Goal: Register for event/course

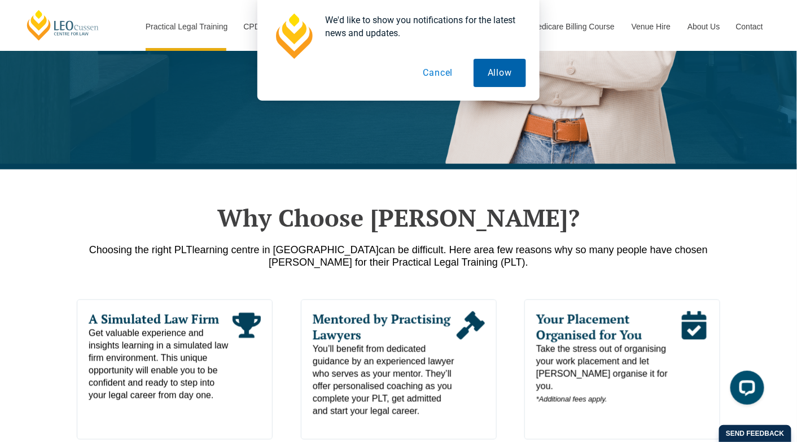
click at [495, 67] on button "Allow" at bounding box center [500, 73] width 53 height 28
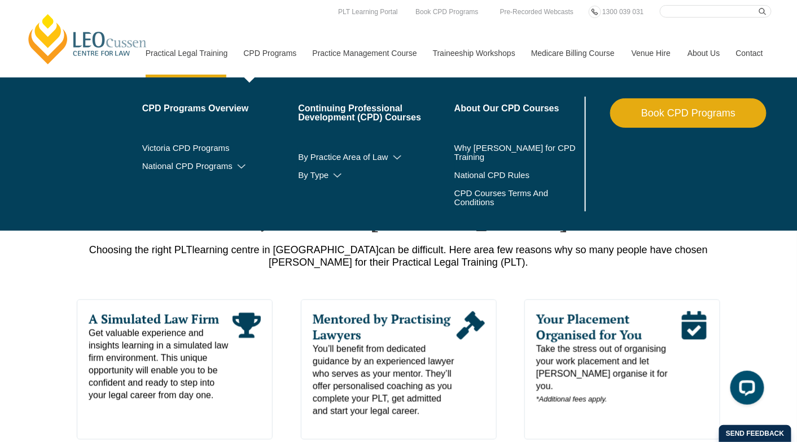
click at [277, 58] on link "CPD Programs" at bounding box center [269, 53] width 69 height 49
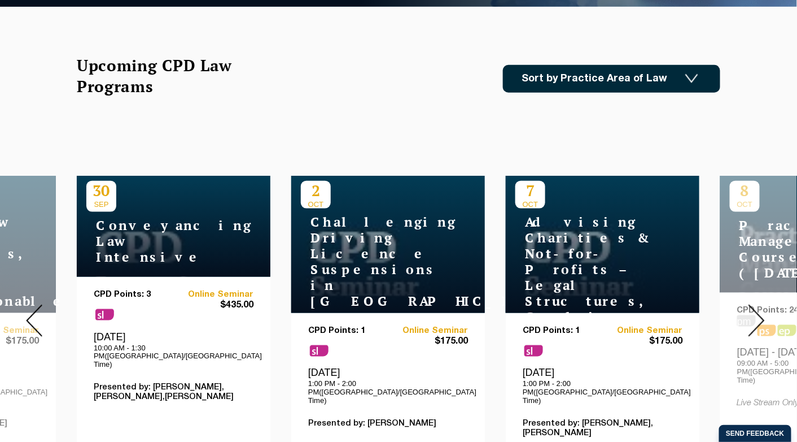
scroll to position [395, 0]
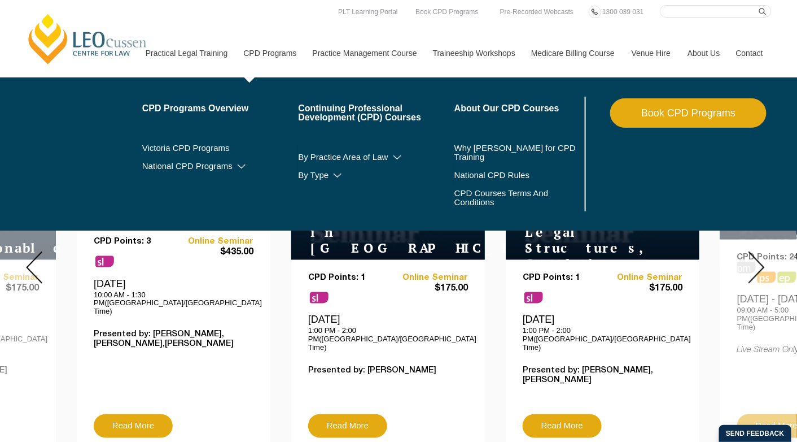
click at [170, 172] on li "National CPD Programs By CPD Category Substantive Law Professional Skills Ethic…" at bounding box center [220, 166] width 156 height 18
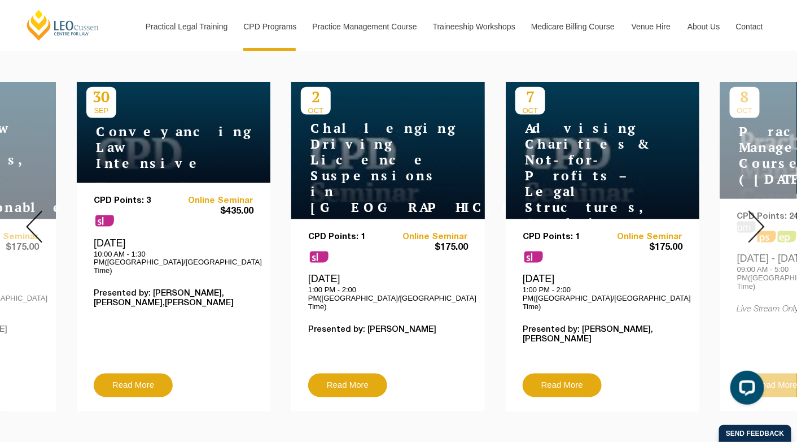
scroll to position [452, 0]
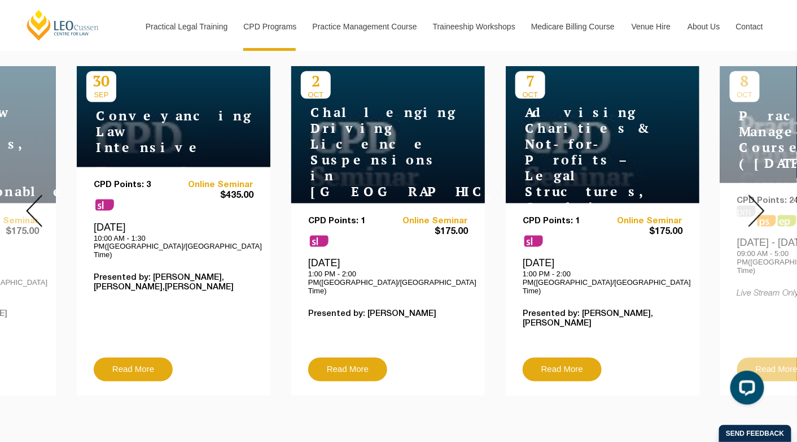
click at [162, 270] on div "CPD Points: 3 sl Online Seminar $435.00 Tuesday, 30 September 2025 10:00 AM - 1…" at bounding box center [174, 268] width 160 height 177
click at [162, 273] on p "Presented by: Victoria Agahi,Julian McIntyre,Zohra Ali" at bounding box center [174, 282] width 160 height 19
click at [142, 131] on h4 "Conveyancing Law Intensive" at bounding box center [156, 131] width 141 height 47
click at [115, 234] on p "10:00 AM - 1:30 PM(Australia/Melbourne Time)" at bounding box center [174, 246] width 160 height 25
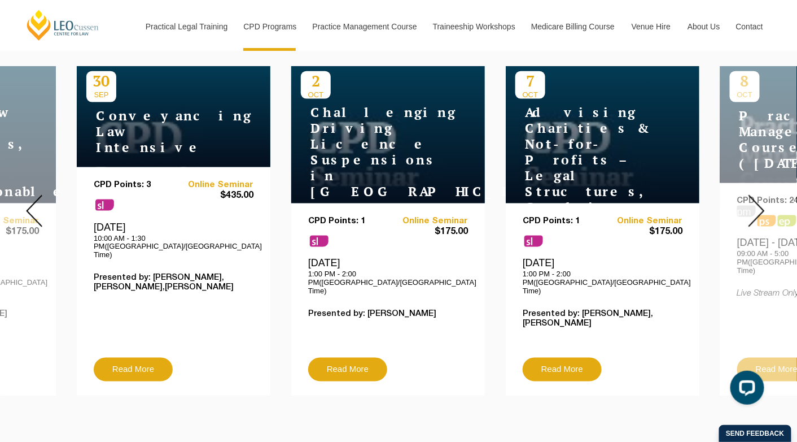
click at [115, 234] on p "10:00 AM - 1:30 PM(Australia/Melbourne Time)" at bounding box center [174, 246] width 160 height 25
click at [133, 133] on h4 "Conveyancing Law Intensive" at bounding box center [156, 131] width 141 height 47
click at [143, 361] on link "Read More" at bounding box center [133, 369] width 79 height 24
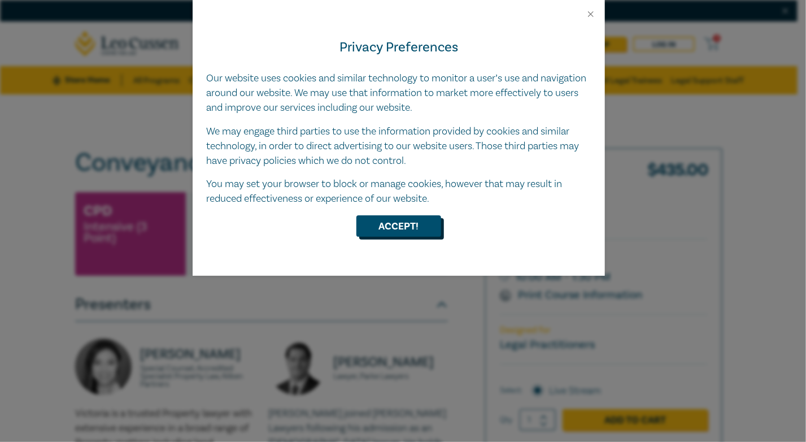
click at [413, 222] on button "Accept!" at bounding box center [398, 225] width 85 height 21
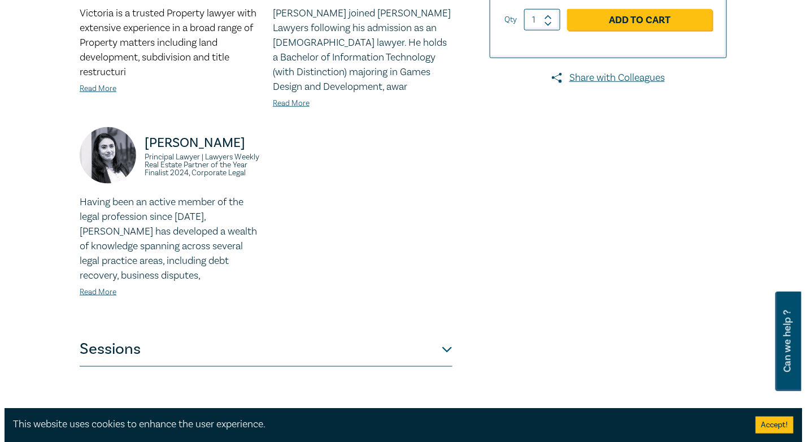
scroll to position [452, 0]
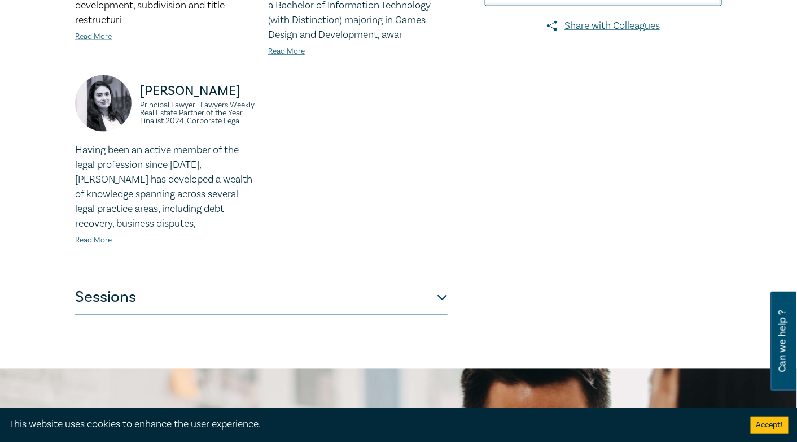
click at [107, 242] on link "Read More" at bounding box center [93, 240] width 37 height 10
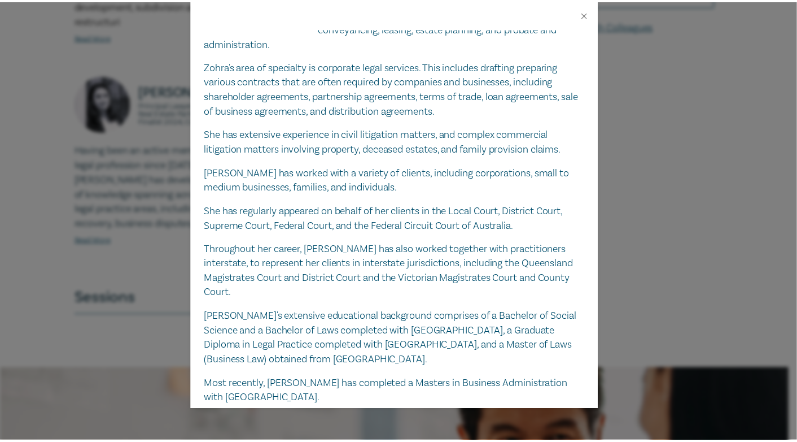
scroll to position [189, 0]
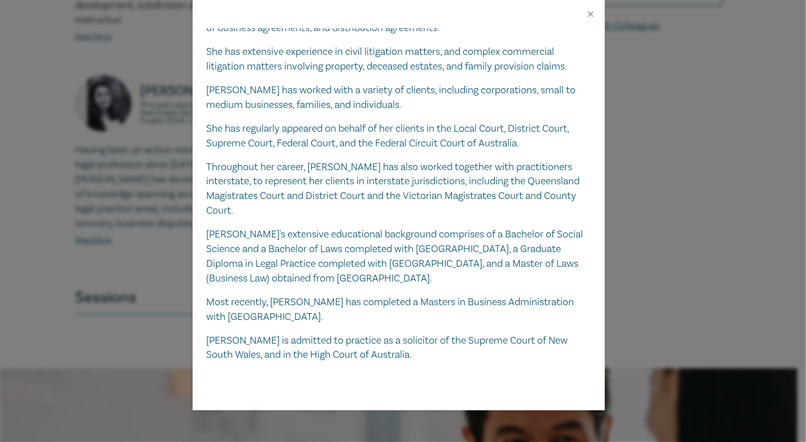
click at [669, 213] on div "Zohra Ali Principal Lawyer | Lawyers Weekly Real Estate Partner of the Year Fin…" at bounding box center [403, 221] width 806 height 442
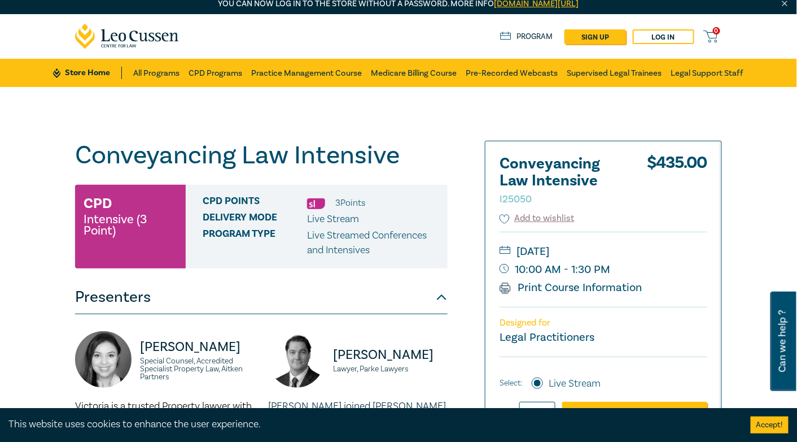
scroll to position [0, 0]
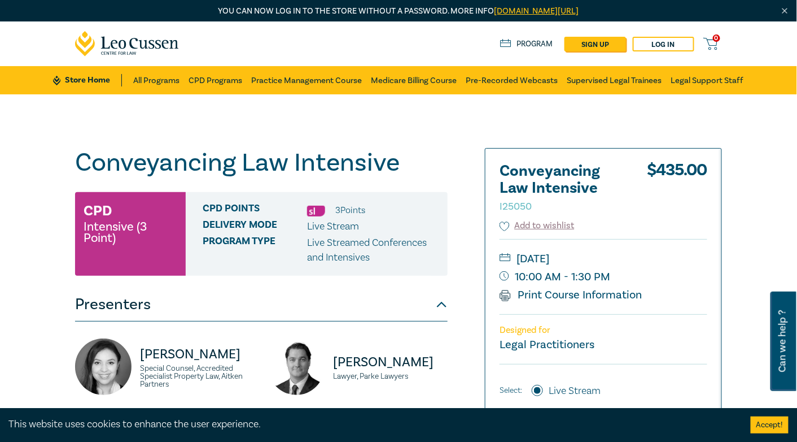
click at [147, 88] on link "All Programs" at bounding box center [156, 80] width 46 height 28
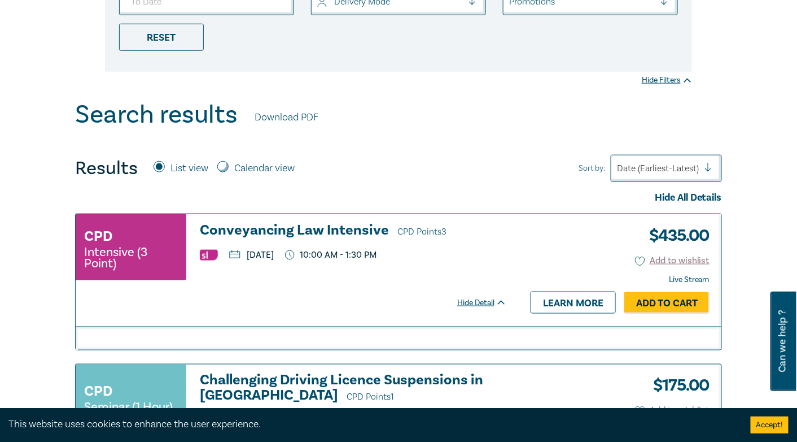
scroll to position [339, 0]
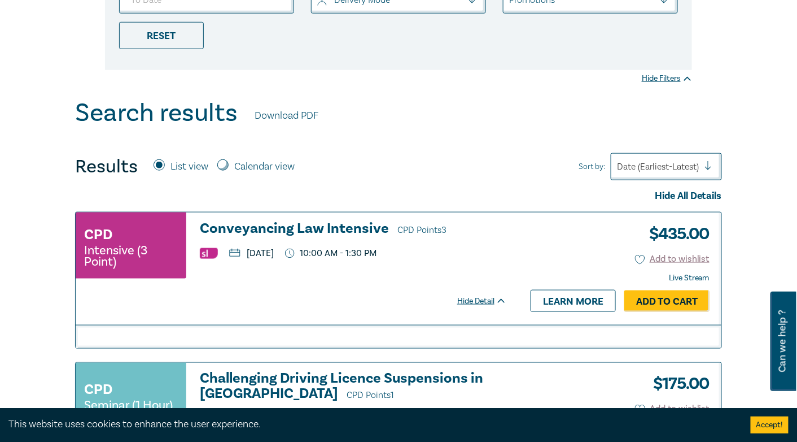
click at [354, 225] on h3 "Conveyancing Law Intensive CPD Points 3" at bounding box center [353, 229] width 307 height 17
